Goal: Information Seeking & Learning: Understand process/instructions

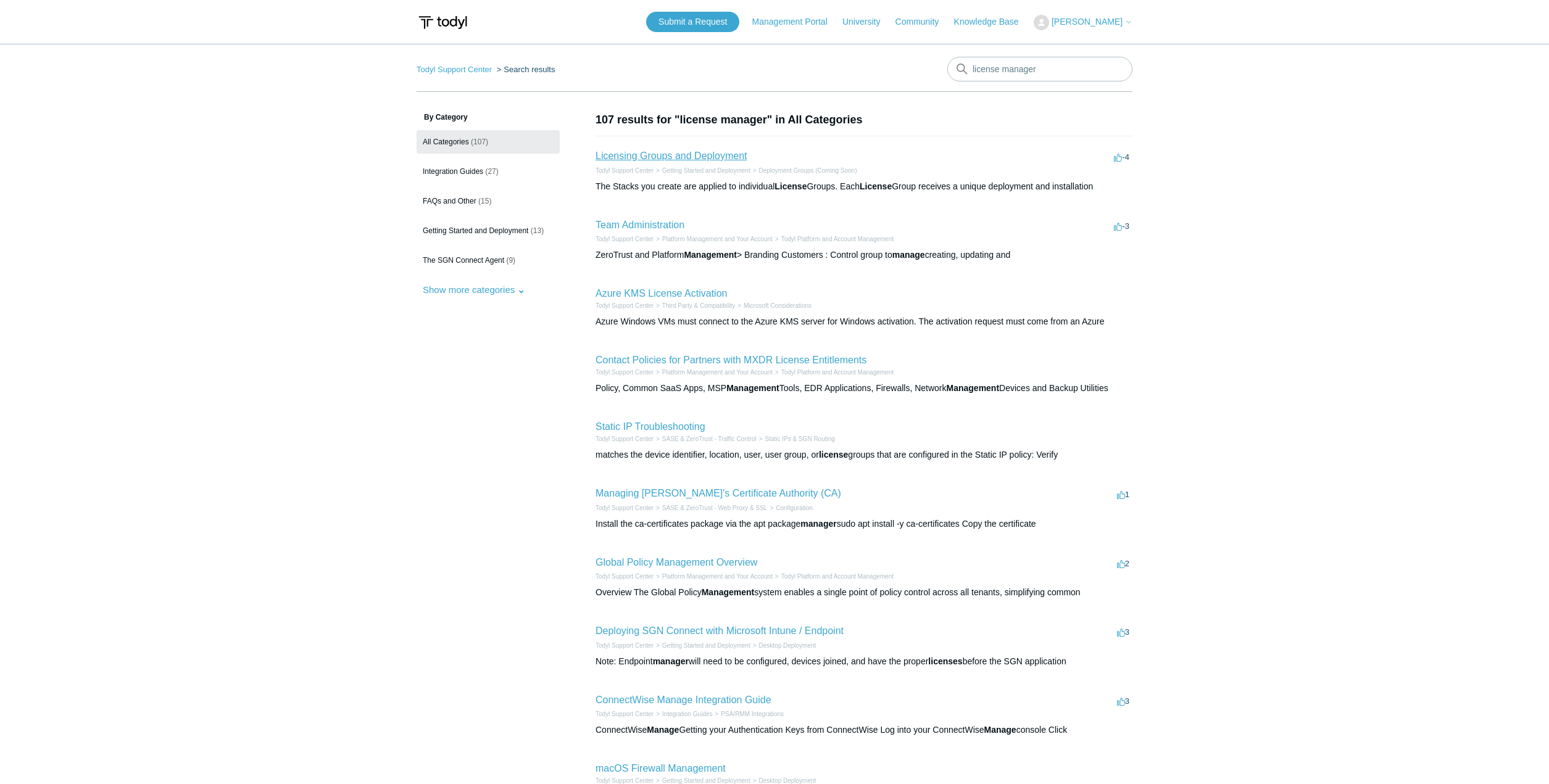
click at [696, 153] on link "Licensing Groups and Deployment" at bounding box center [671, 155] width 151 height 10
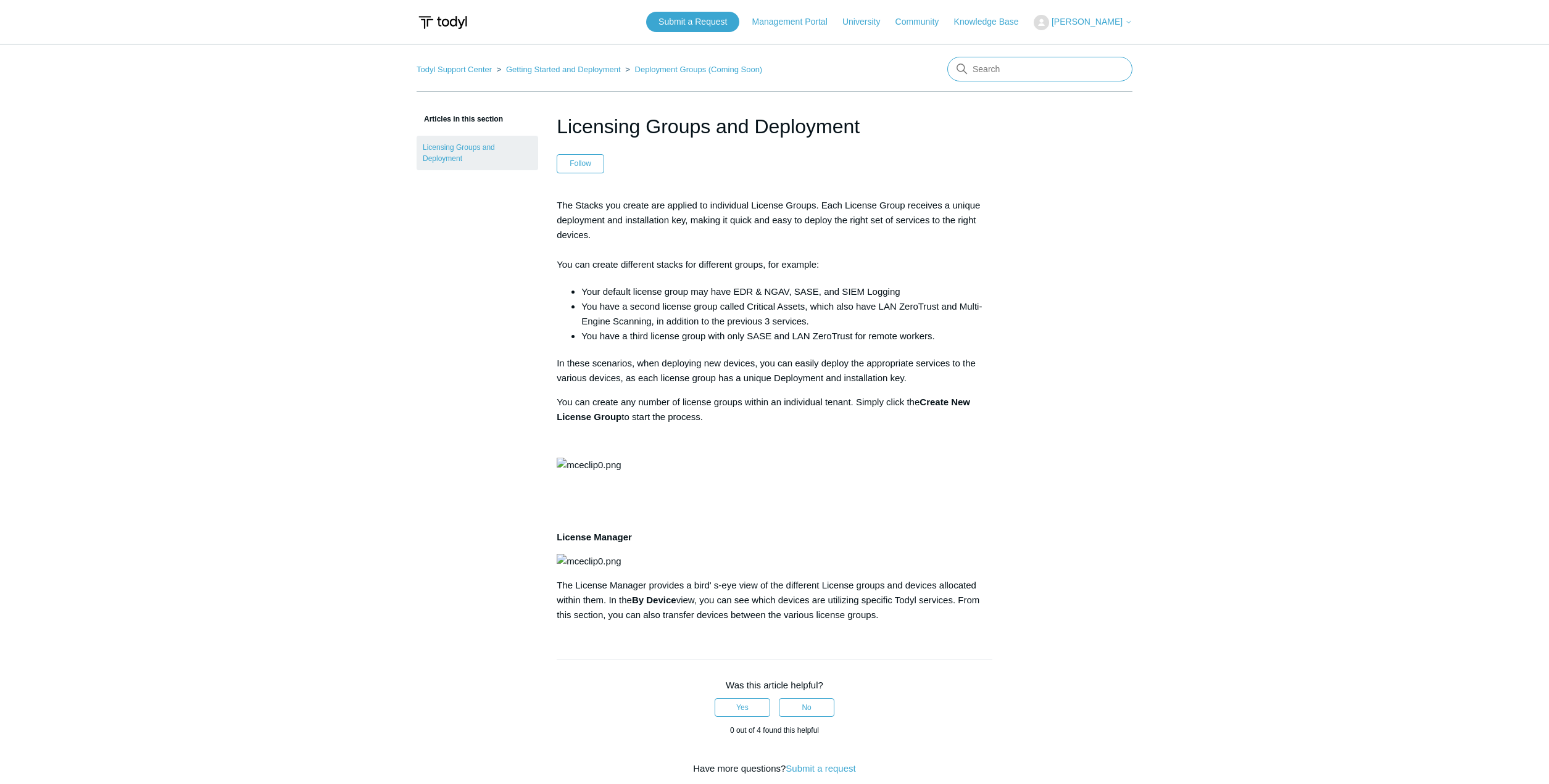
click at [1002, 69] on input "Search" at bounding box center [1040, 69] width 185 height 25
type input "change licensing group"
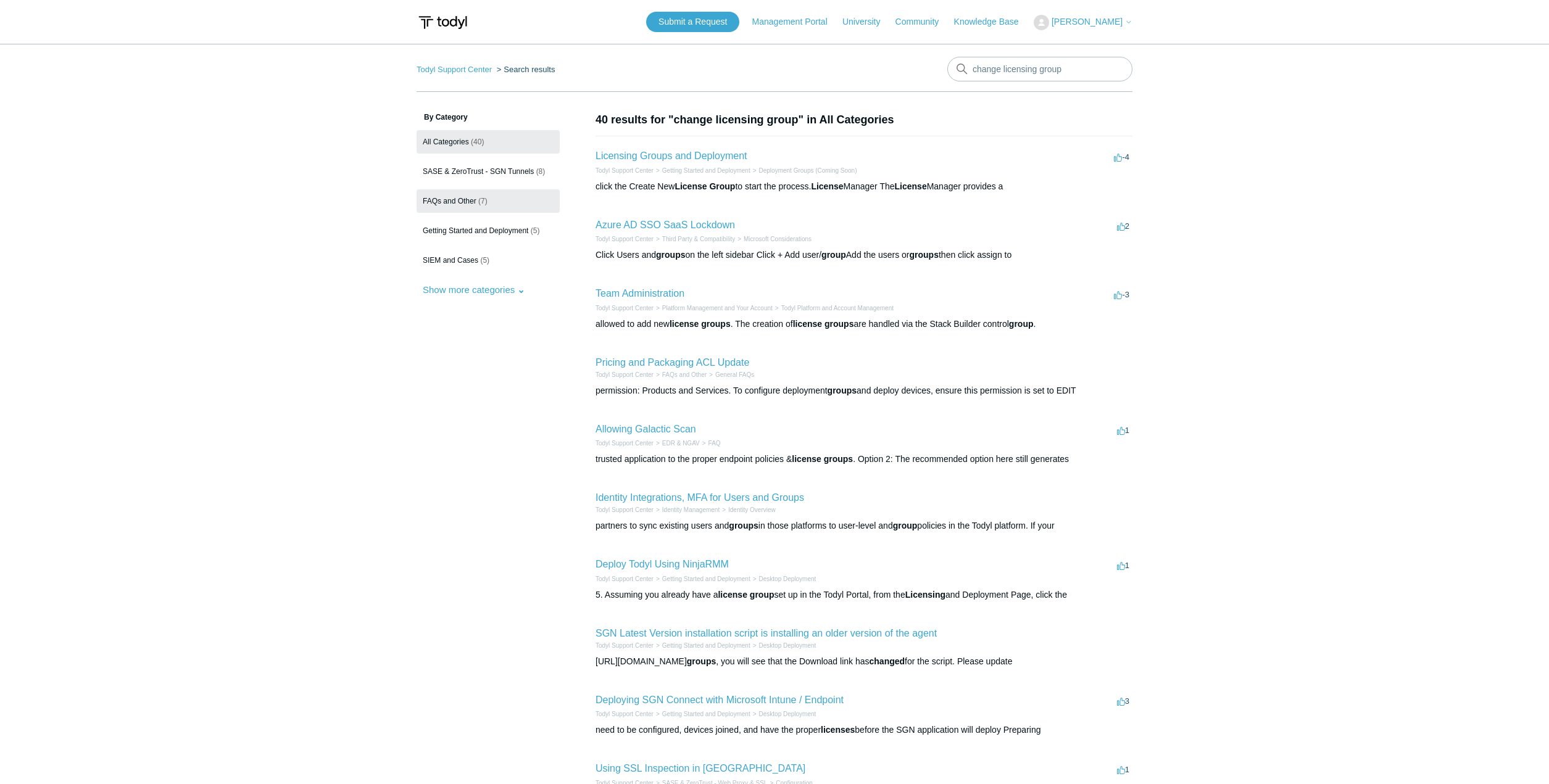
click at [461, 203] on span "FAQs and Other" at bounding box center [449, 201] width 54 height 8
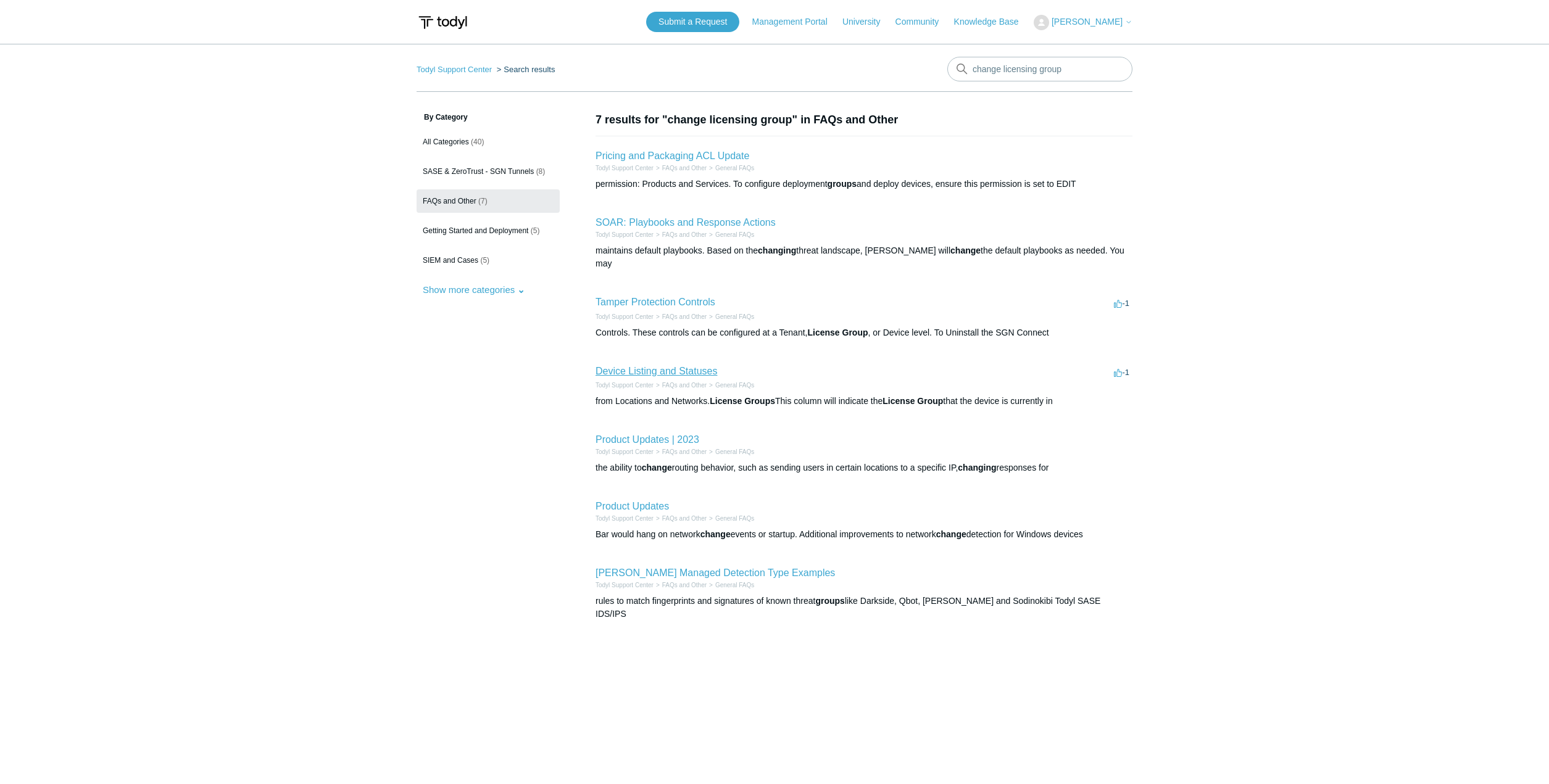
click at [680, 366] on link "Device Listing and Statuses" at bounding box center [656, 371] width 122 height 10
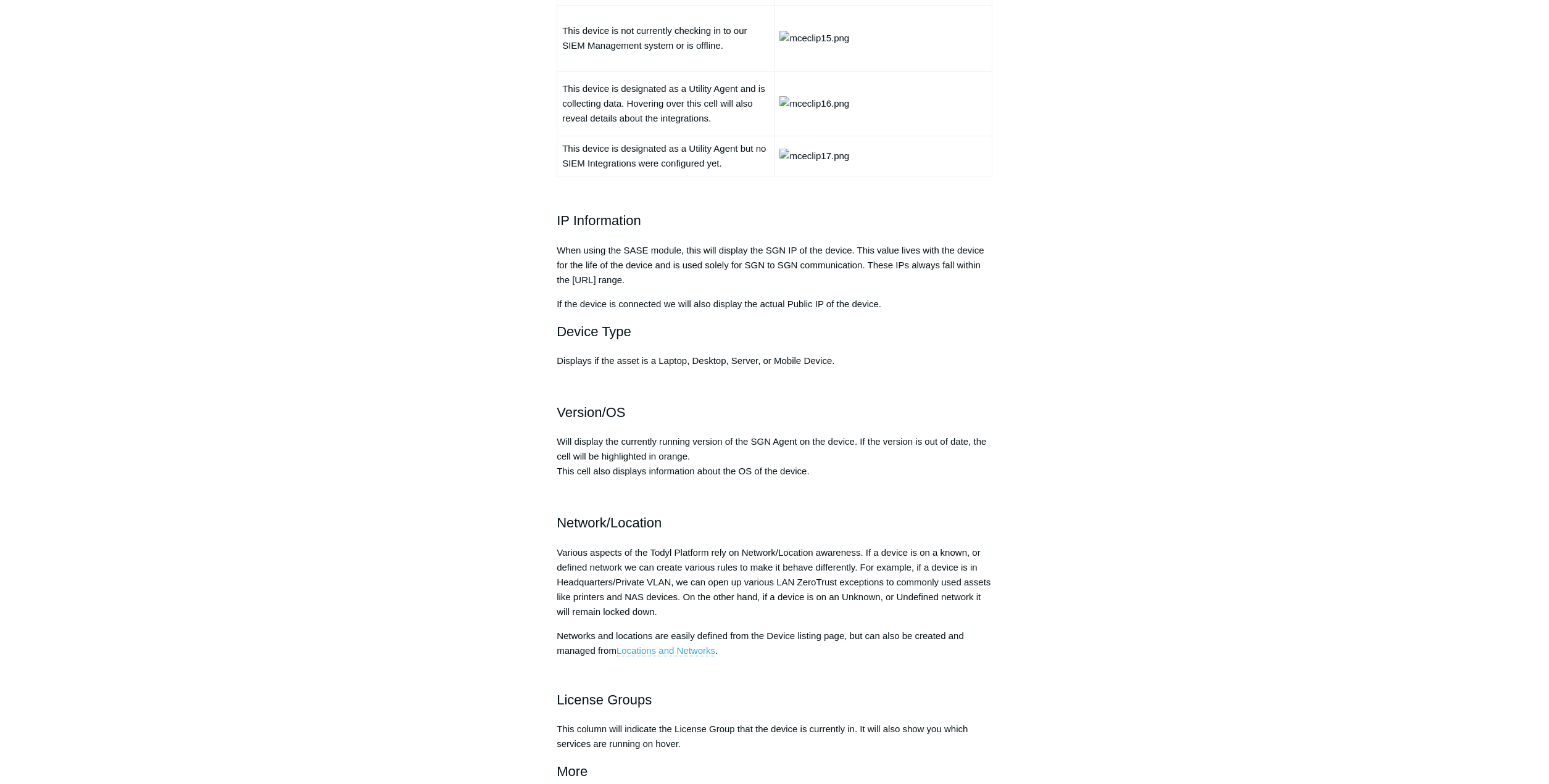
scroll to position [1913, 0]
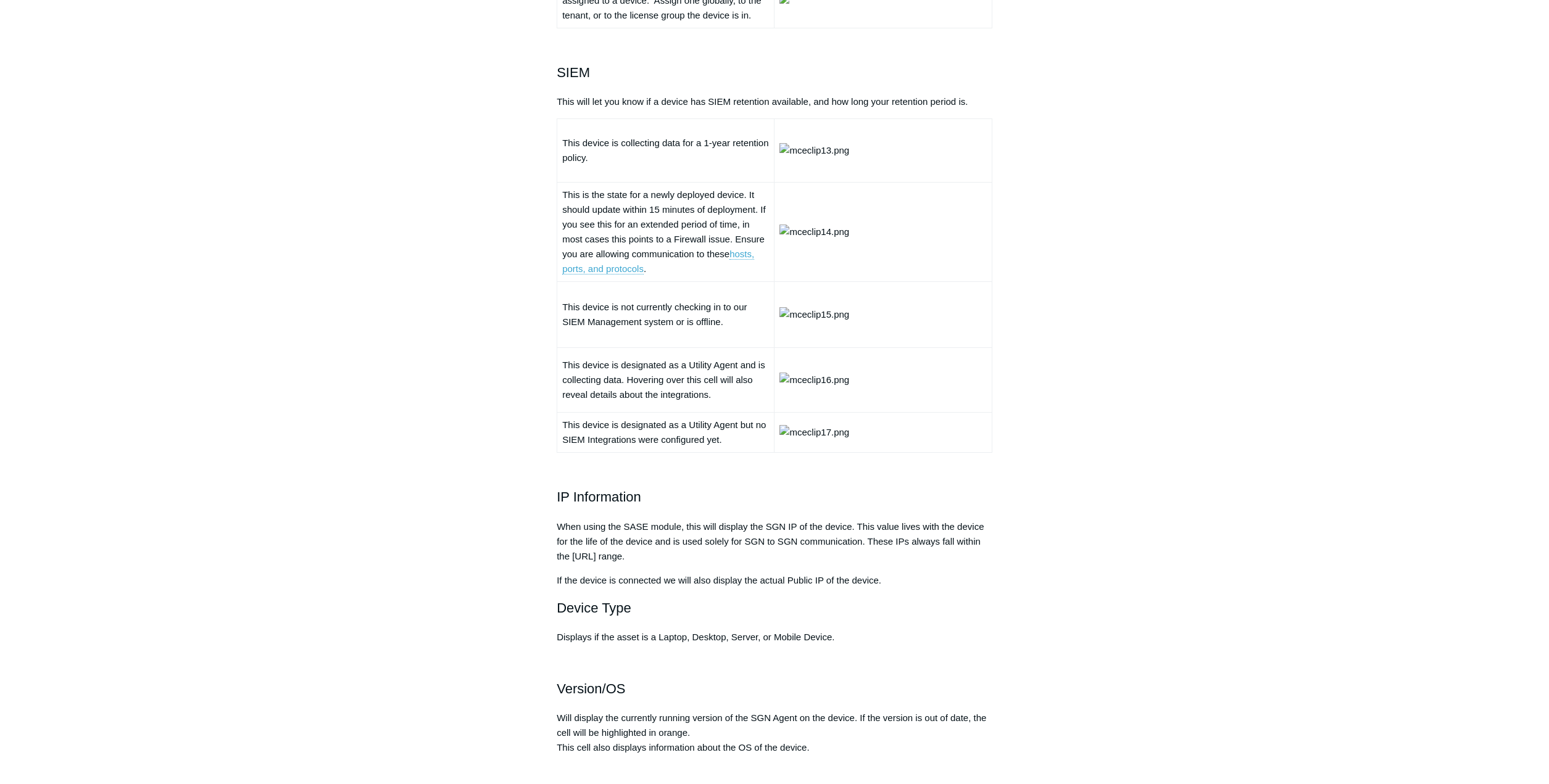
click at [1082, 351] on div "Articles in this section Product Updates Pricing and Packaging ACL Update Packa…" at bounding box center [774, 1] width 716 height 3603
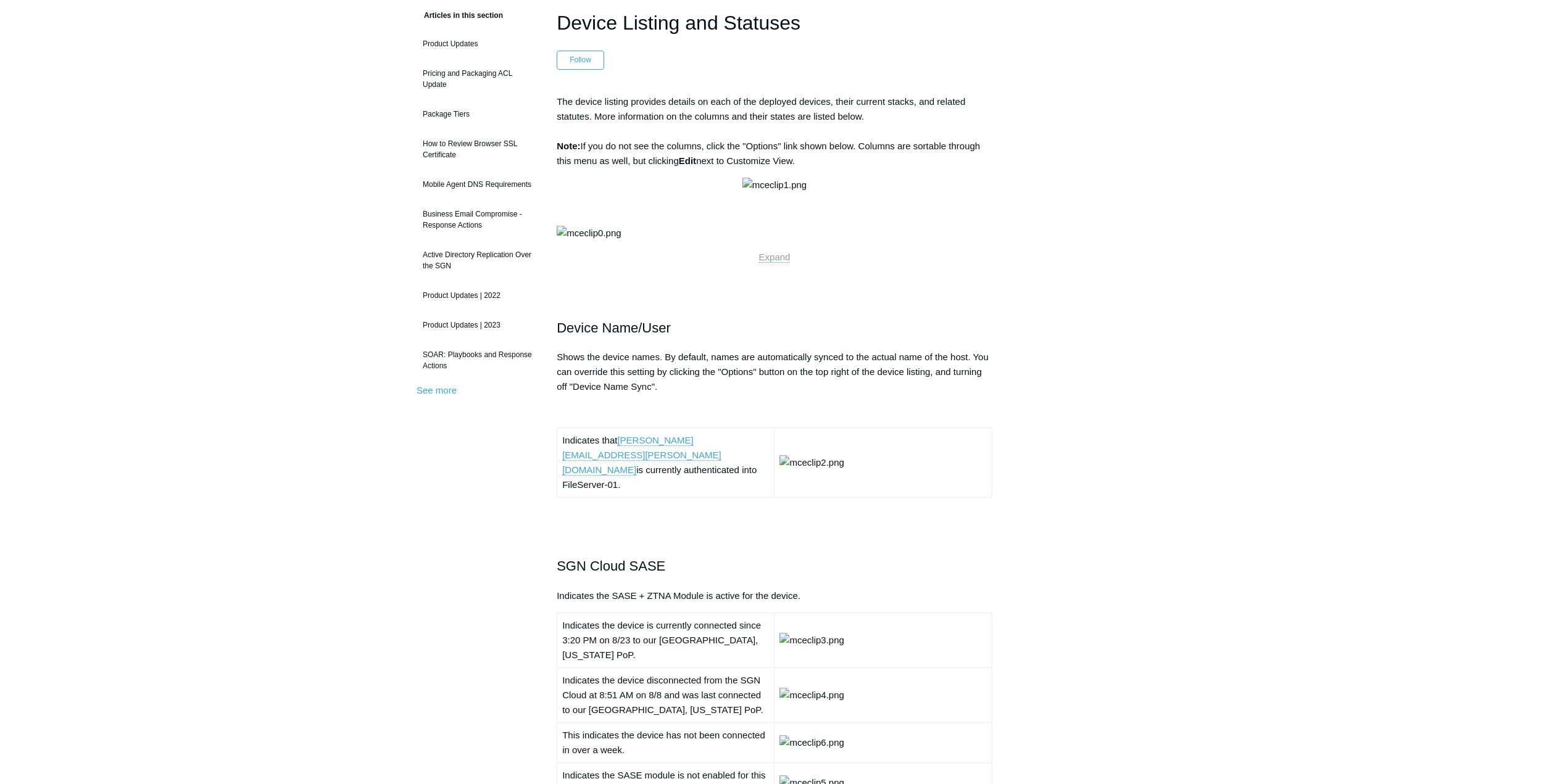
scroll to position [0, 0]
